Goal: Information Seeking & Learning: Check status

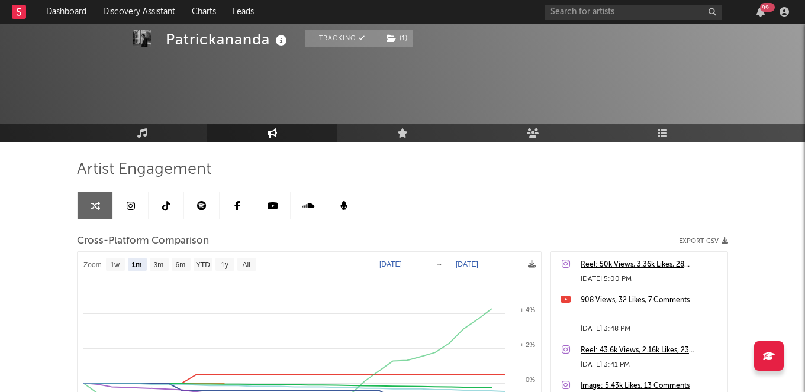
select select "1m"
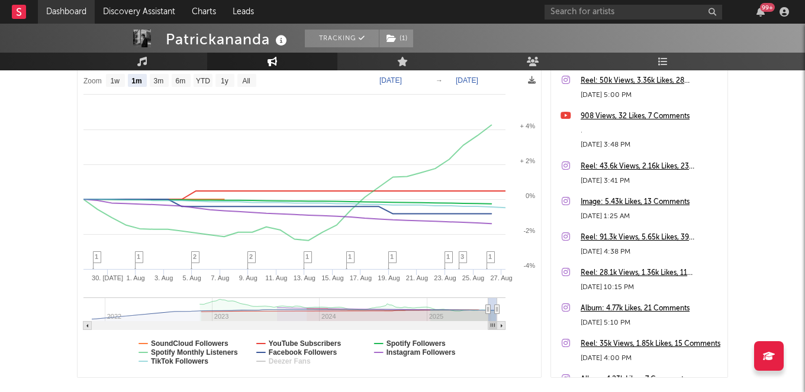
click at [62, 14] on link "Dashboard" at bounding box center [66, 12] width 57 height 24
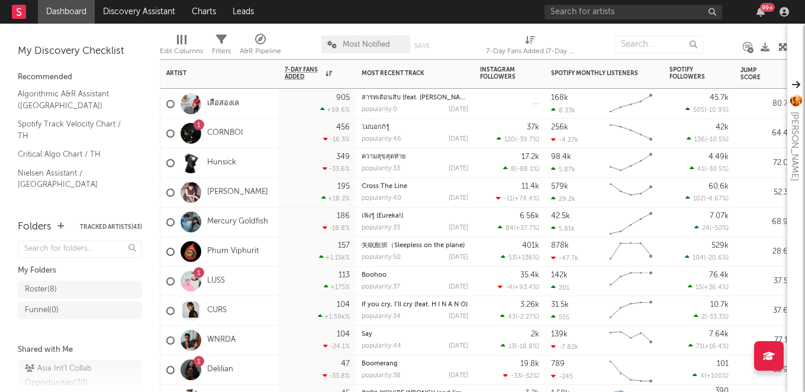
click at [200, 272] on div "1" at bounding box center [199, 272] width 11 height 11
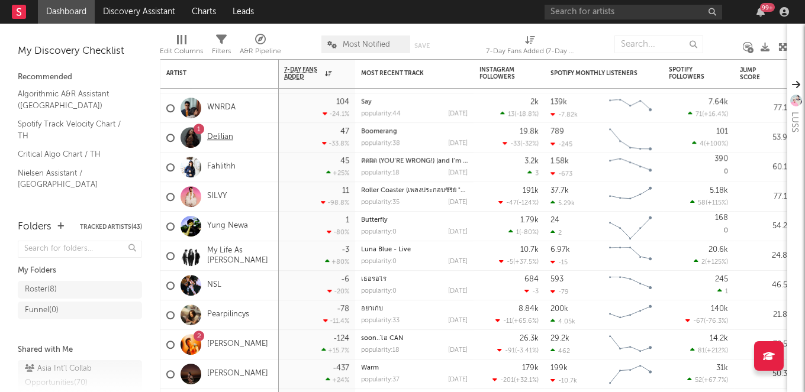
click at [227, 136] on link "Delilian" at bounding box center [220, 138] width 26 height 10
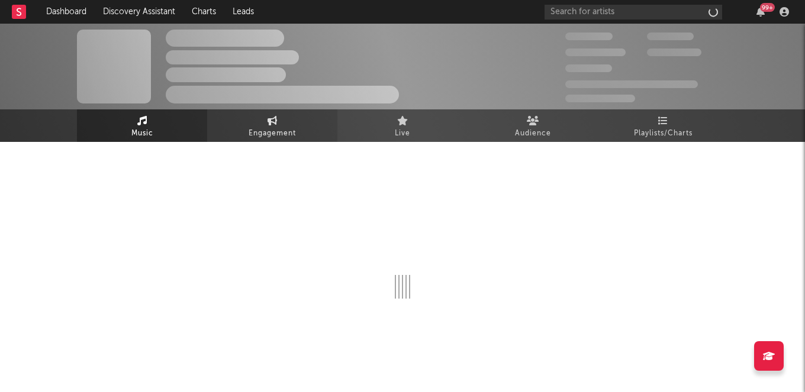
click at [289, 127] on span "Engagement" at bounding box center [272, 134] width 47 height 14
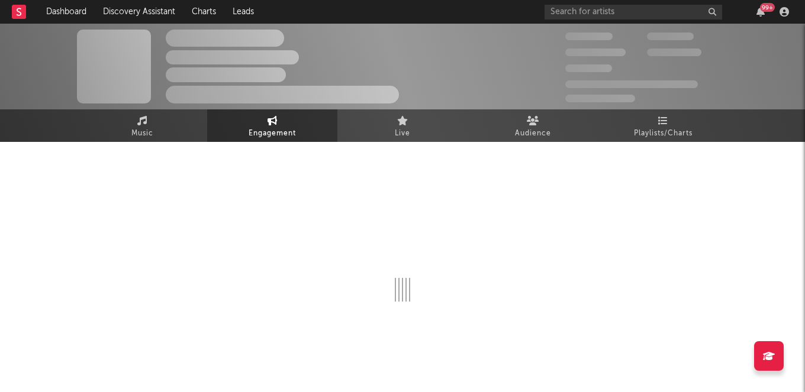
select select "1w"
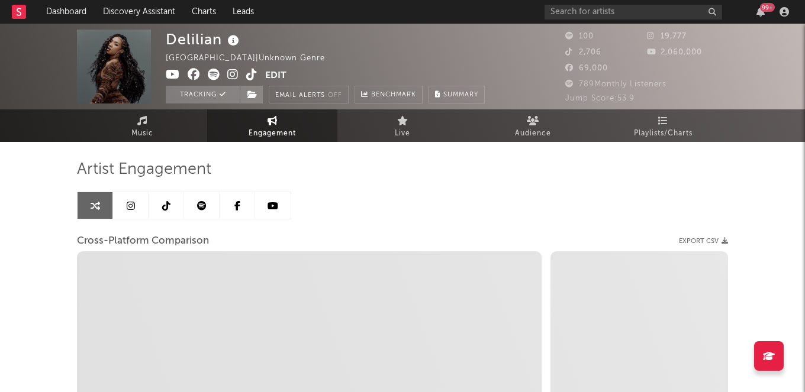
select select "1m"
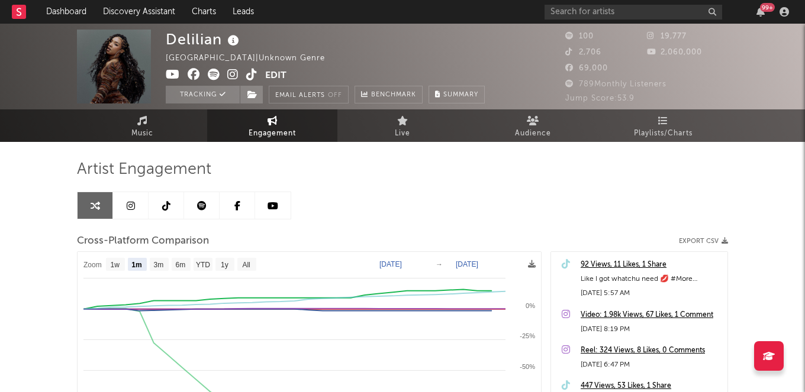
click at [651, 53] on icon at bounding box center [653, 52] width 12 height 8
select select "1m"
click at [176, 72] on icon at bounding box center [173, 75] width 14 height 12
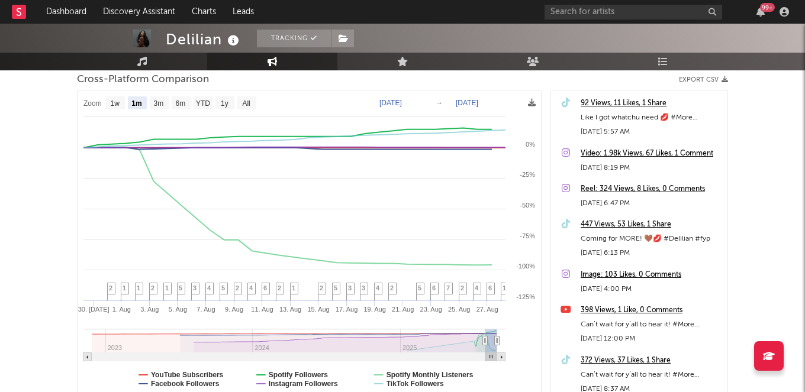
scroll to position [163, 0]
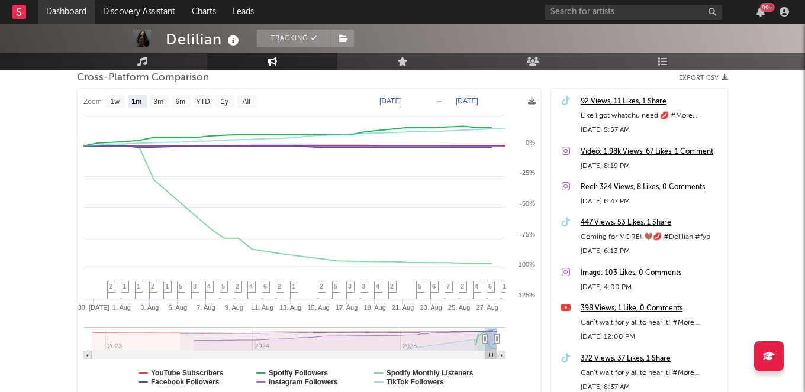
click at [51, 17] on link "Dashboard" at bounding box center [66, 12] width 57 height 24
